Goal: Navigation & Orientation: Understand site structure

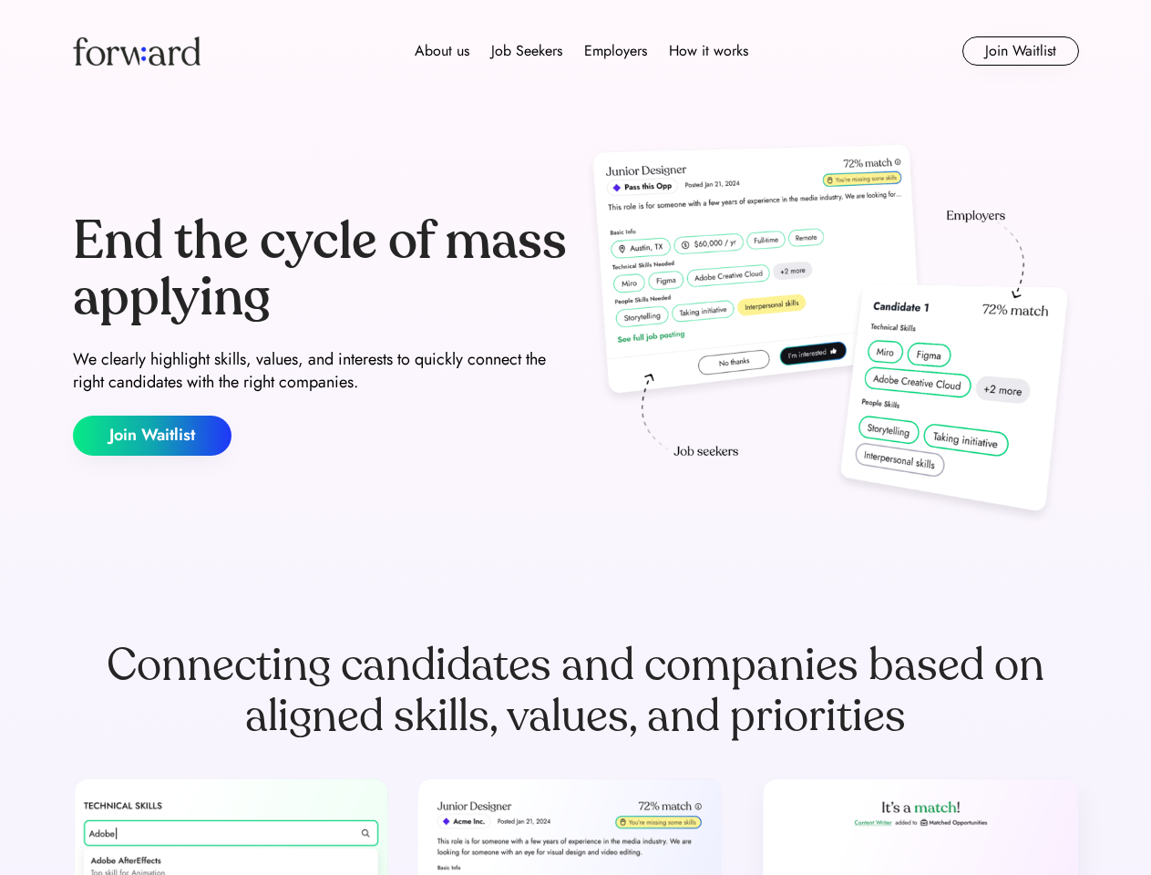
click at [575, 438] on div "End the cycle of mass applying We clearly highlight skills, values, and interes…" at bounding box center [576, 335] width 1006 height 392
click at [576, 51] on div "About us Job Seekers Employers How it works" at bounding box center [581, 51] width 718 height 22
click at [137, 51] on img at bounding box center [137, 50] width 128 height 29
click at [582, 51] on div "About us Job Seekers Employers How it works" at bounding box center [581, 51] width 718 height 22
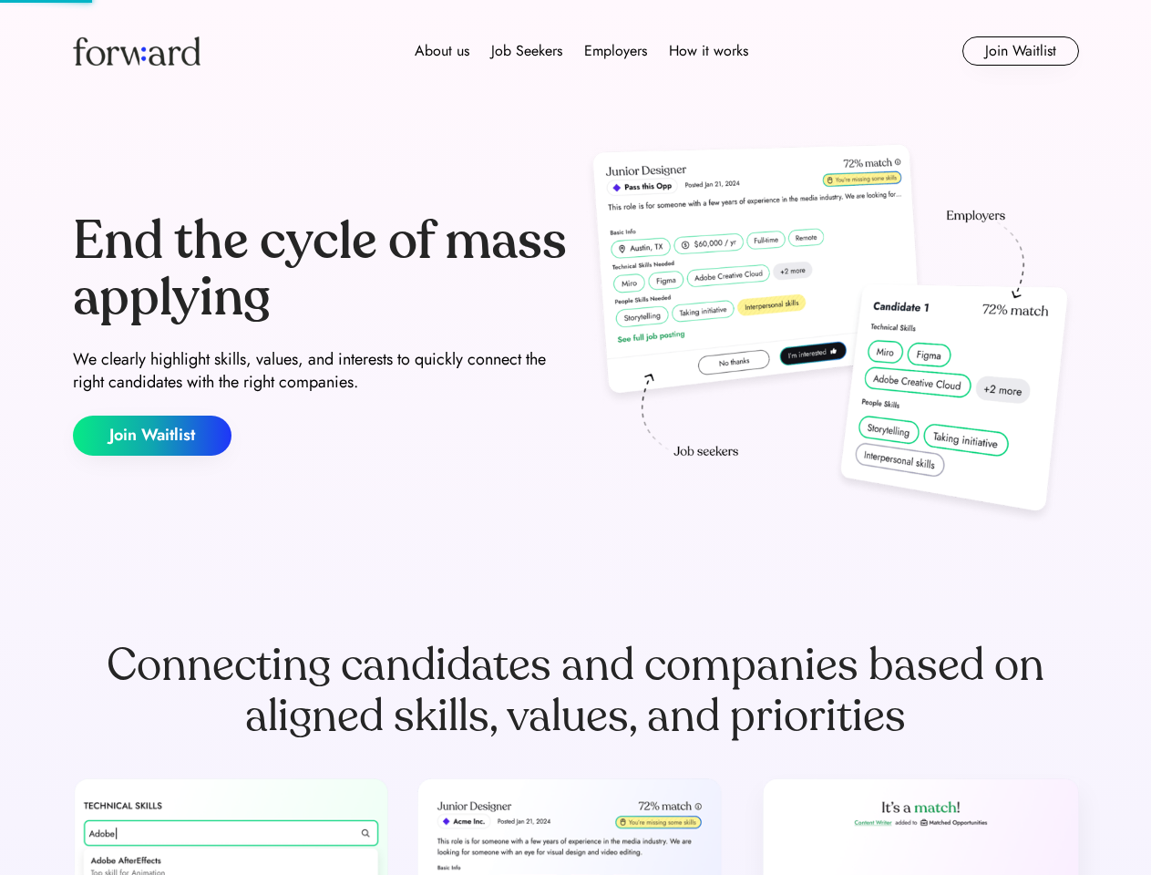
click at [442, 51] on div "About us" at bounding box center [442, 51] width 55 height 22
click at [527, 51] on div "Job Seekers" at bounding box center [526, 51] width 71 height 22
click at [615, 51] on div "Employers" at bounding box center [615, 51] width 63 height 22
click at [707, 51] on div "How it works" at bounding box center [708, 51] width 79 height 22
click at [1020, 51] on button "Join Waitlist" at bounding box center [1021, 50] width 117 height 29
